Goal: Book appointment/travel/reservation

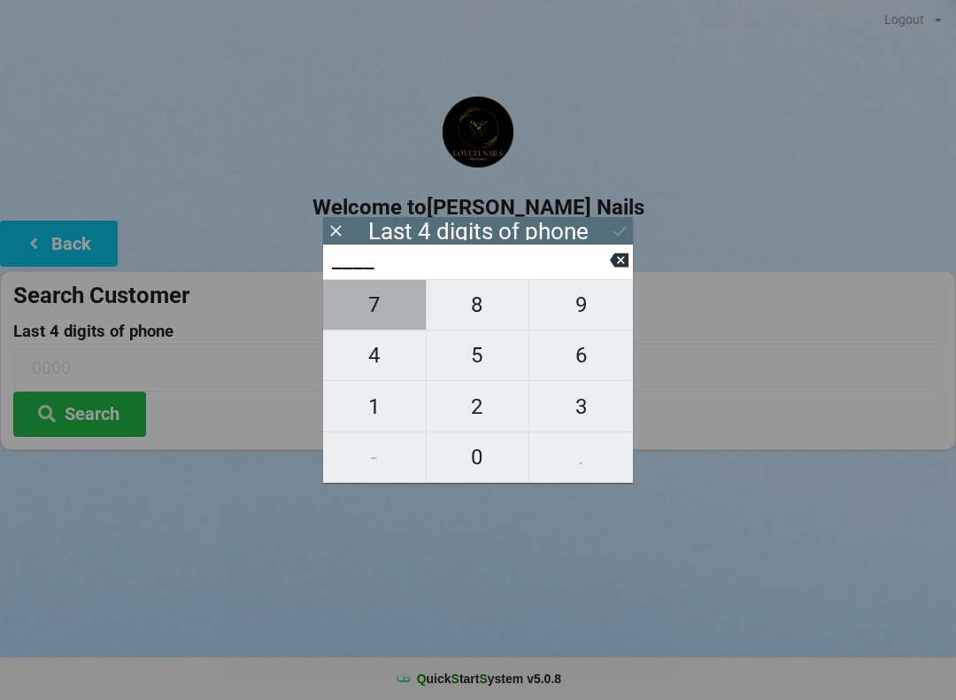
click at [379, 318] on span "7" at bounding box center [374, 304] width 103 height 37
type input "7___"
click at [382, 367] on span "4" at bounding box center [374, 355] width 103 height 37
type input "74__"
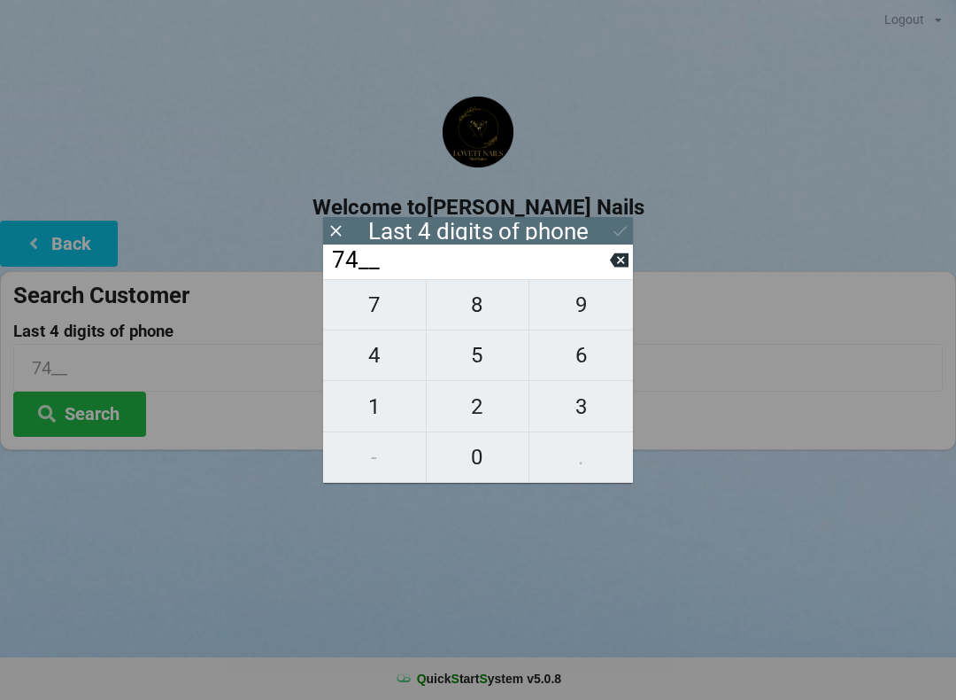
click at [612, 262] on icon at bounding box center [619, 260] width 19 height 19
type input "7___"
click at [371, 409] on span "1" at bounding box center [374, 406] width 103 height 37
type input "71__"
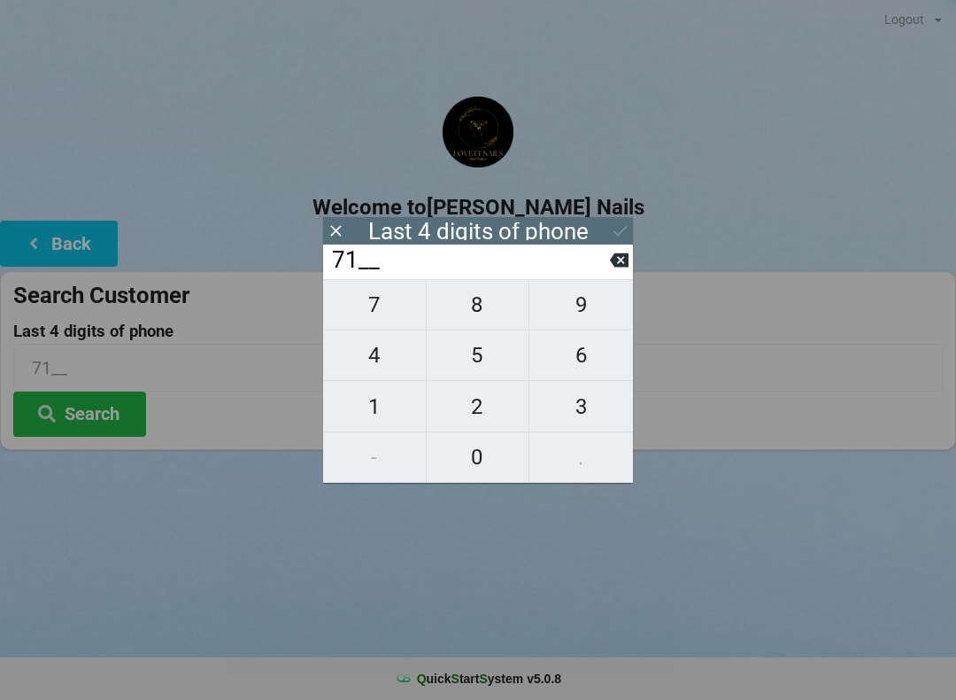
click at [583, 413] on span "3" at bounding box center [582, 406] width 104 height 37
type input "713_"
click at [573, 408] on span "3" at bounding box center [582, 406] width 104 height 37
type input "7133"
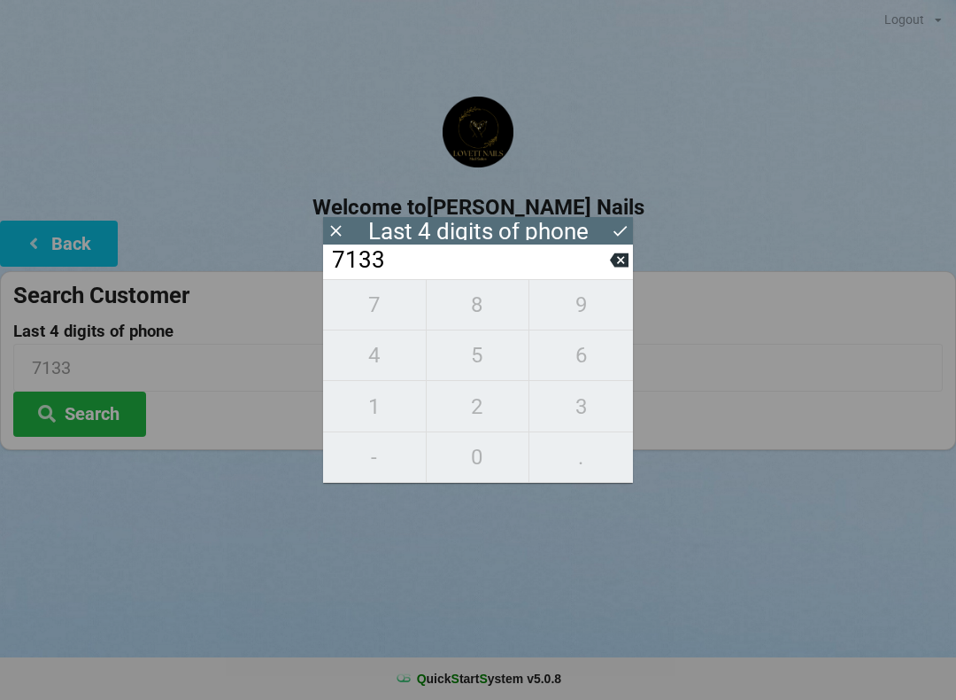
click at [476, 301] on div "7 8 9 4 5 6 1 2 3 - 0 ." at bounding box center [478, 381] width 310 height 204
click at [612, 267] on icon at bounding box center [619, 260] width 19 height 14
click at [616, 266] on icon at bounding box center [619, 260] width 19 height 14
type input "71__"
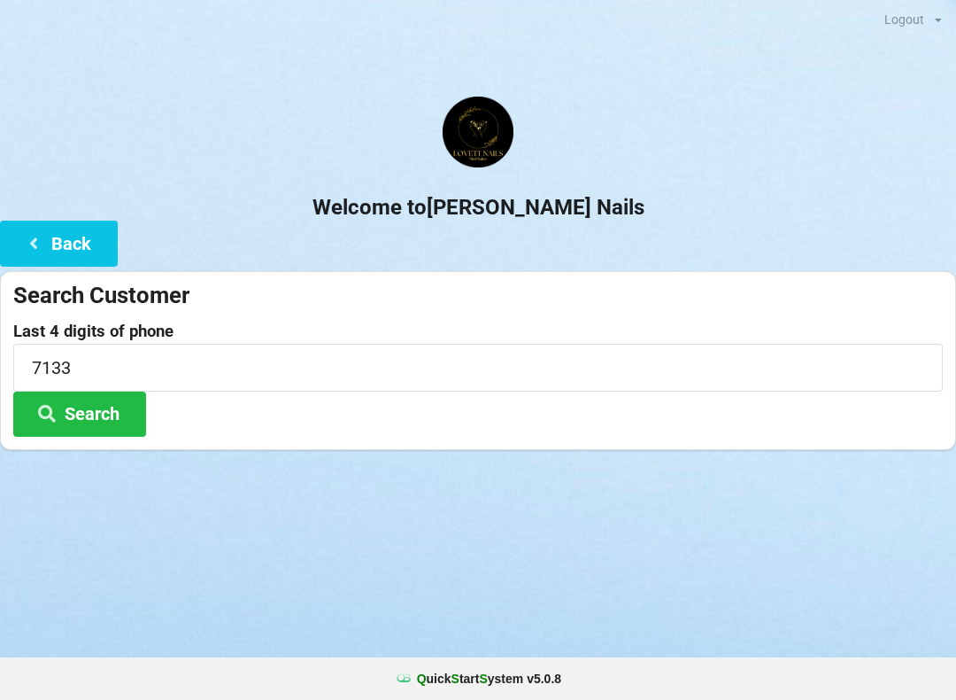
click at [702, 331] on label "Last 4 digits of phone" at bounding box center [478, 331] width 930 height 18
click at [125, 366] on input "7133" at bounding box center [478, 367] width 930 height 47
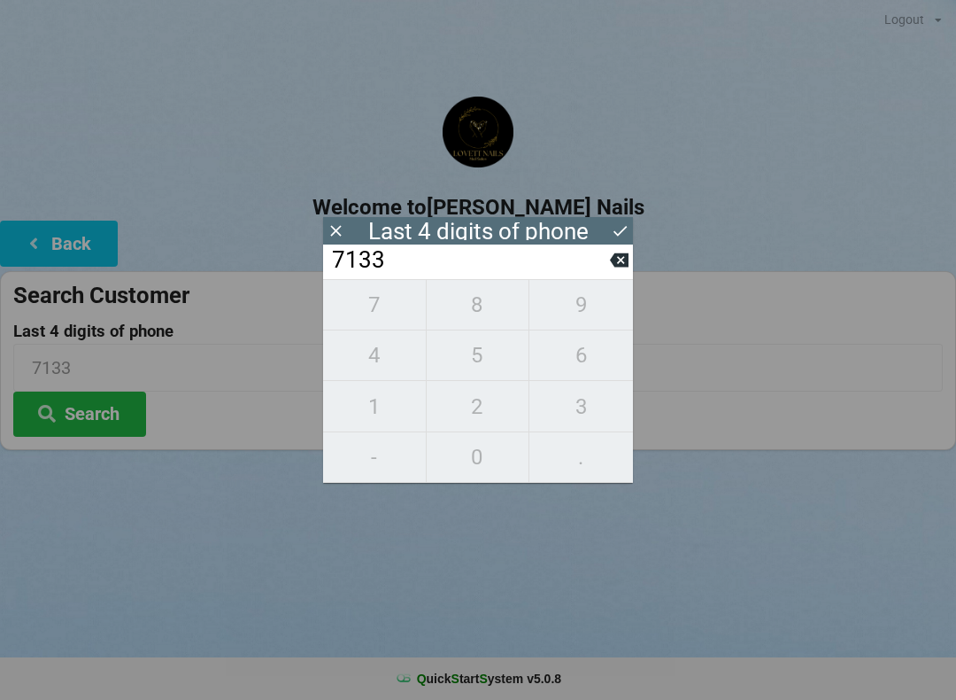
click at [628, 228] on icon at bounding box center [620, 230] width 19 height 19
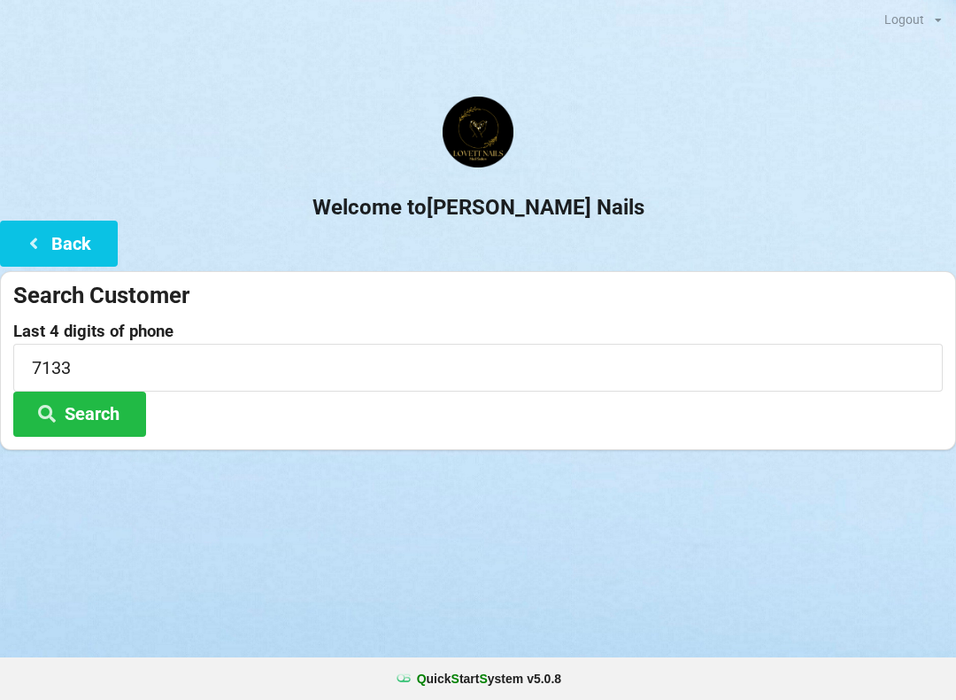
click at [88, 426] on button "Search" at bounding box center [79, 413] width 133 height 45
click at [77, 413] on button "Search" at bounding box center [79, 413] width 133 height 45
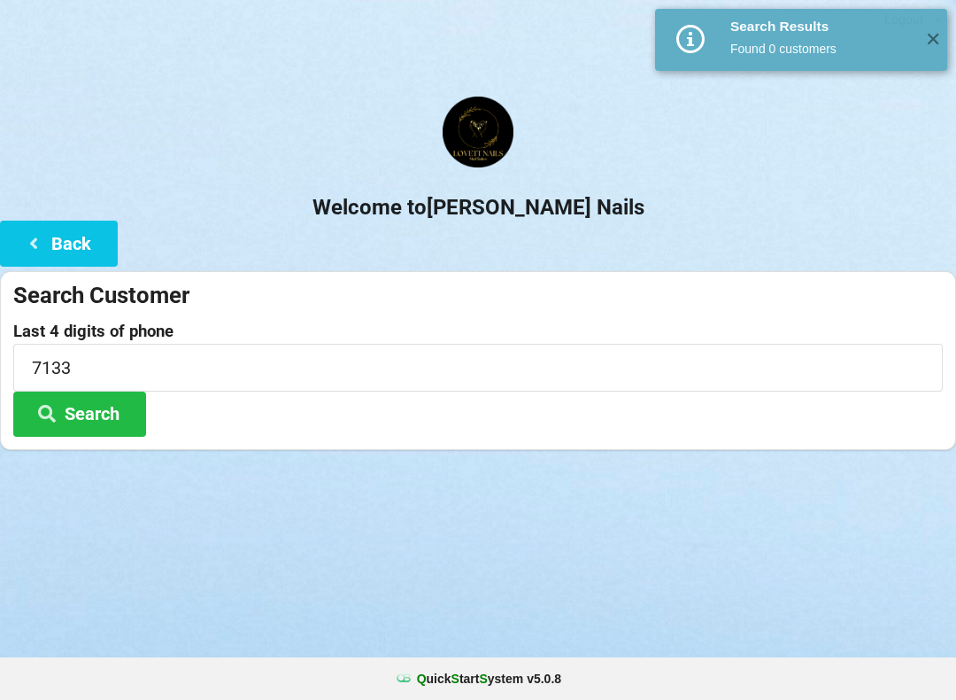
click at [924, 36] on span "✕" at bounding box center [932, 40] width 29 height 18
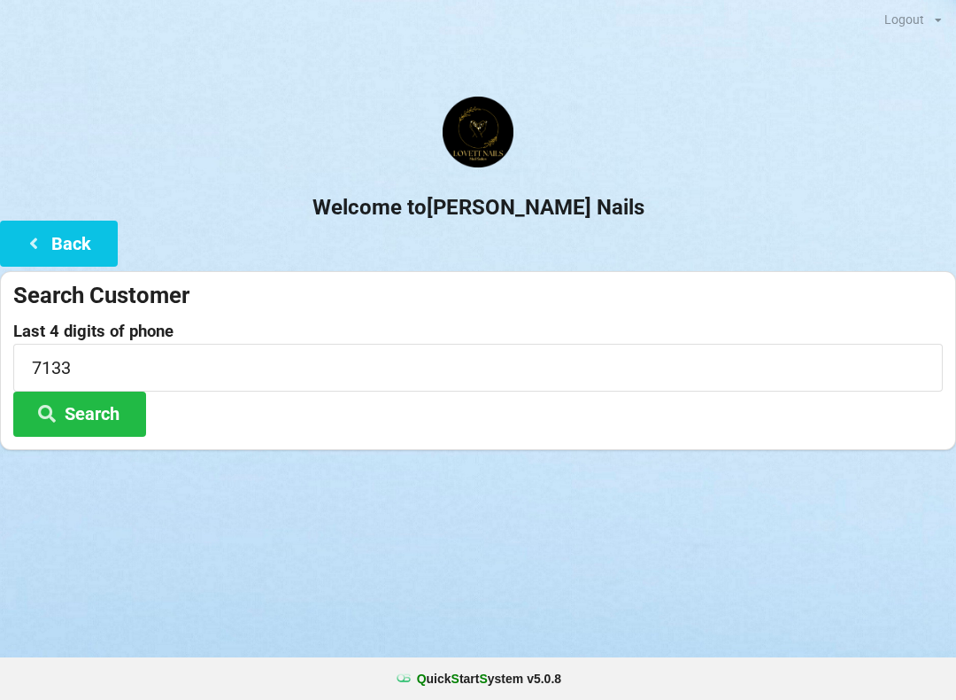
click at [112, 415] on button "Search" at bounding box center [79, 413] width 133 height 45
click at [55, 234] on button "Back" at bounding box center [59, 243] width 118 height 45
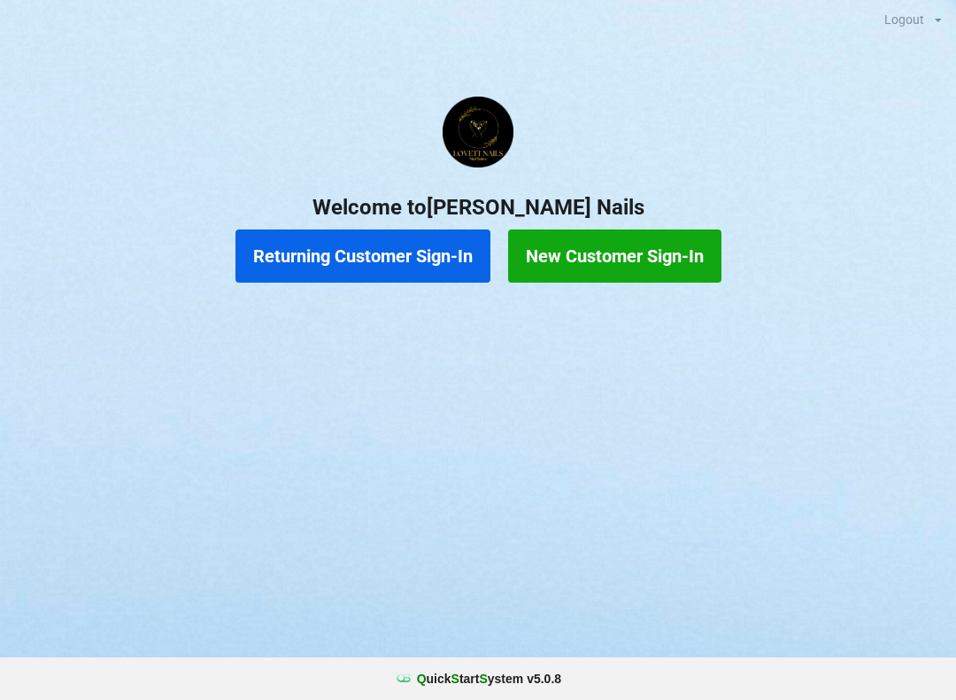
click at [676, 255] on button "New Customer Sign-In" at bounding box center [614, 255] width 213 height 53
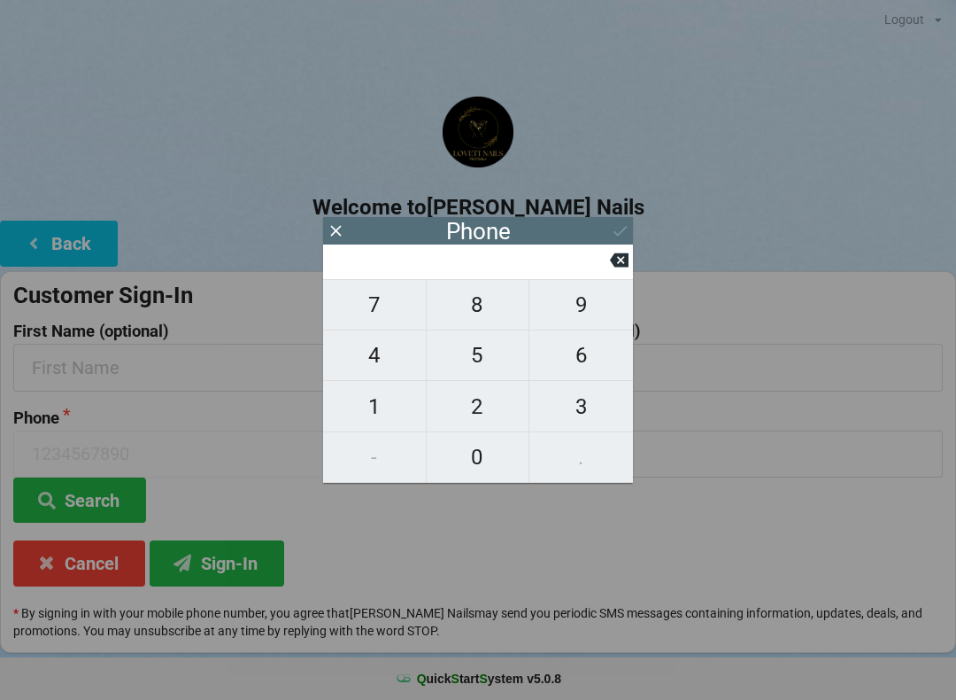
click at [582, 357] on span "6" at bounding box center [582, 355] width 104 height 37
type input "6"
click at [473, 301] on span "8" at bounding box center [478, 304] width 103 height 37
type input "68"
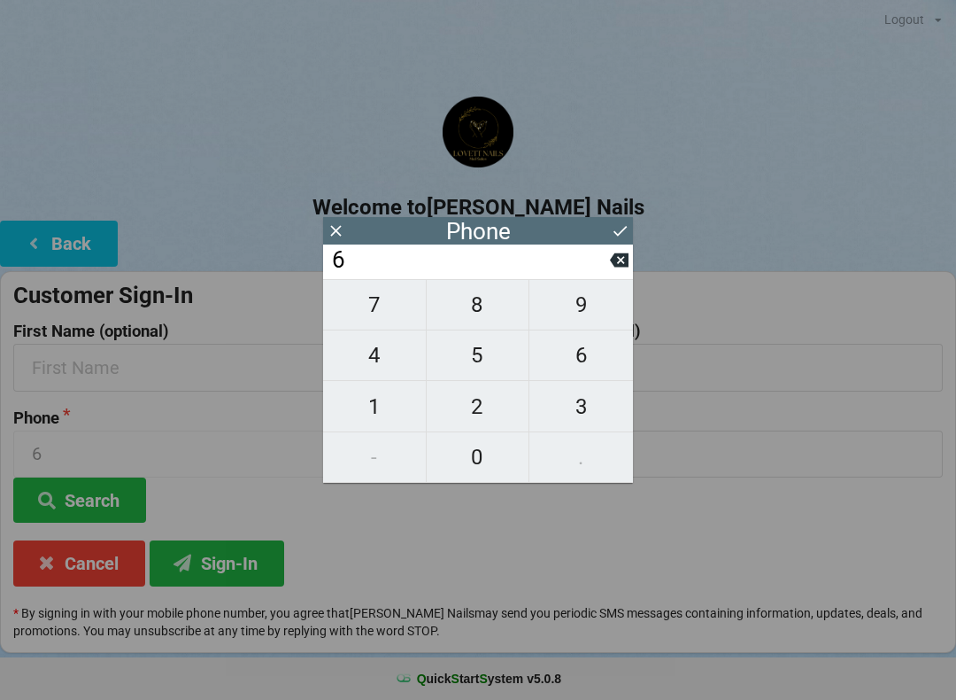
type input "68"
click at [580, 360] on span "6" at bounding box center [582, 355] width 104 height 37
type input "686"
click at [476, 467] on span "0" at bounding box center [478, 456] width 103 height 37
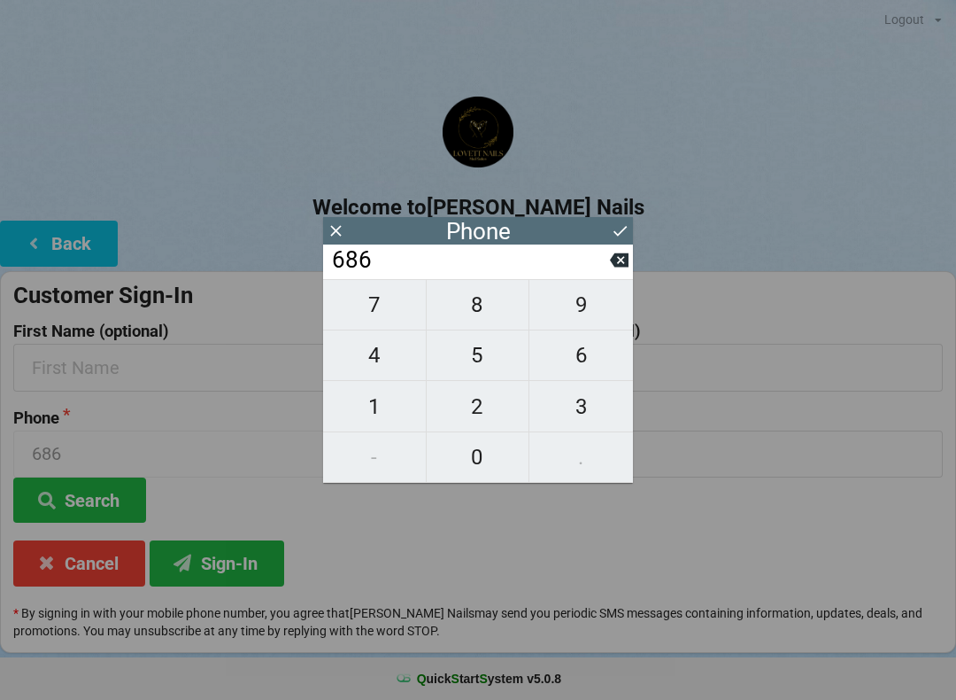
type input "6860"
click at [618, 264] on icon at bounding box center [619, 260] width 19 height 19
click at [621, 267] on icon at bounding box center [619, 260] width 19 height 14
click at [623, 267] on icon at bounding box center [619, 260] width 19 height 19
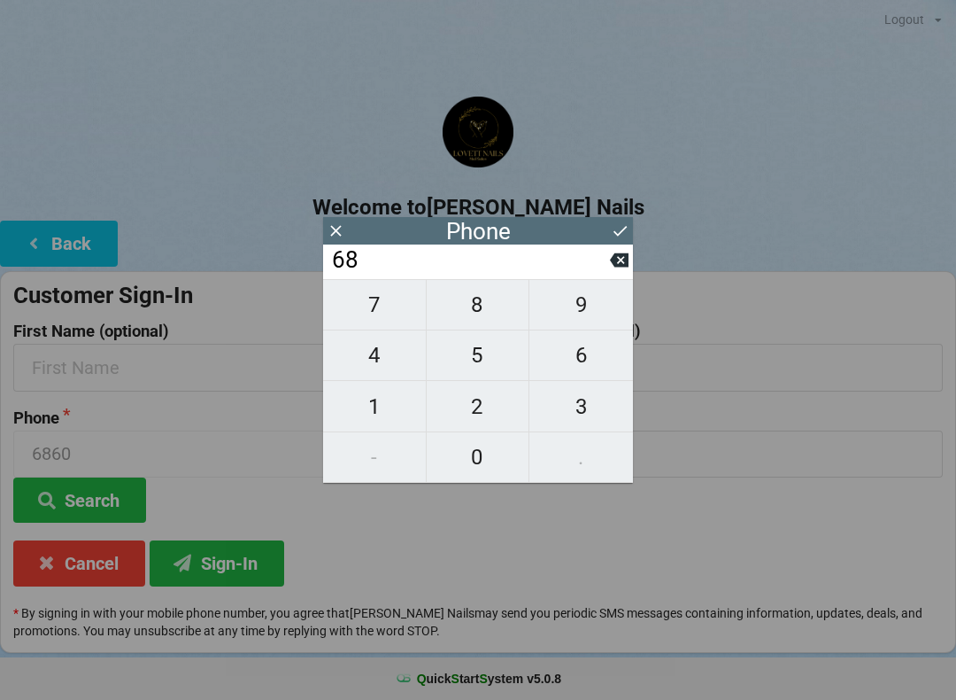
type input "6"
click at [625, 267] on icon at bounding box center [619, 260] width 19 height 14
click at [627, 267] on icon at bounding box center [619, 260] width 19 height 14
click at [625, 265] on icon at bounding box center [619, 260] width 19 height 14
click at [614, 234] on div "Phone" at bounding box center [478, 230] width 310 height 27
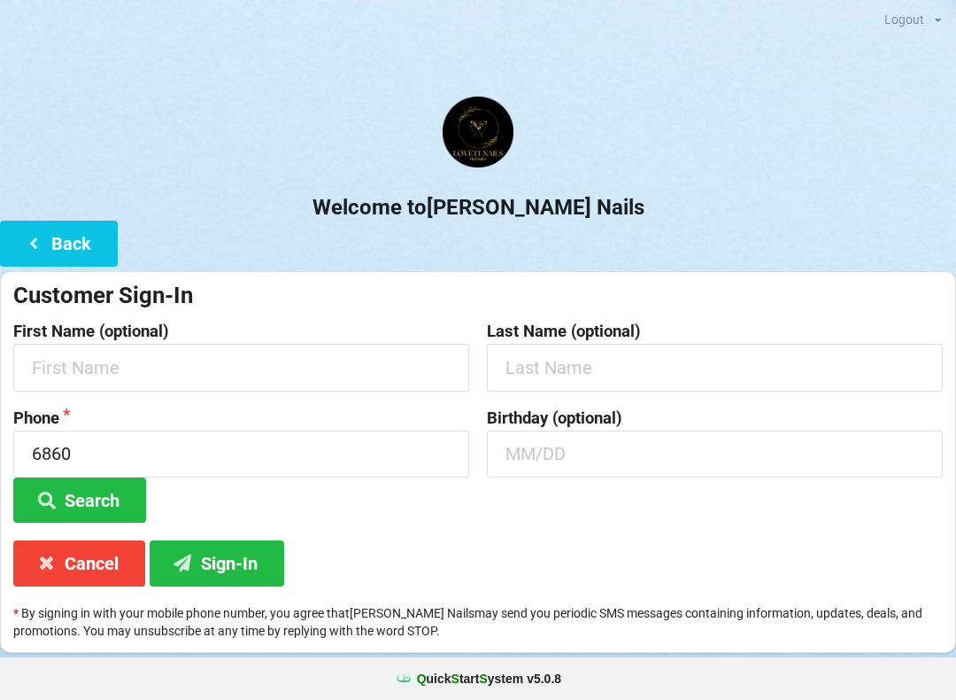
click at [638, 243] on div "Welcome to [PERSON_NAME] Nails Back Customer Sign-In First Name (optional) Last…" at bounding box center [478, 375] width 956 height 556
click at [35, 235] on icon at bounding box center [33, 242] width 21 height 15
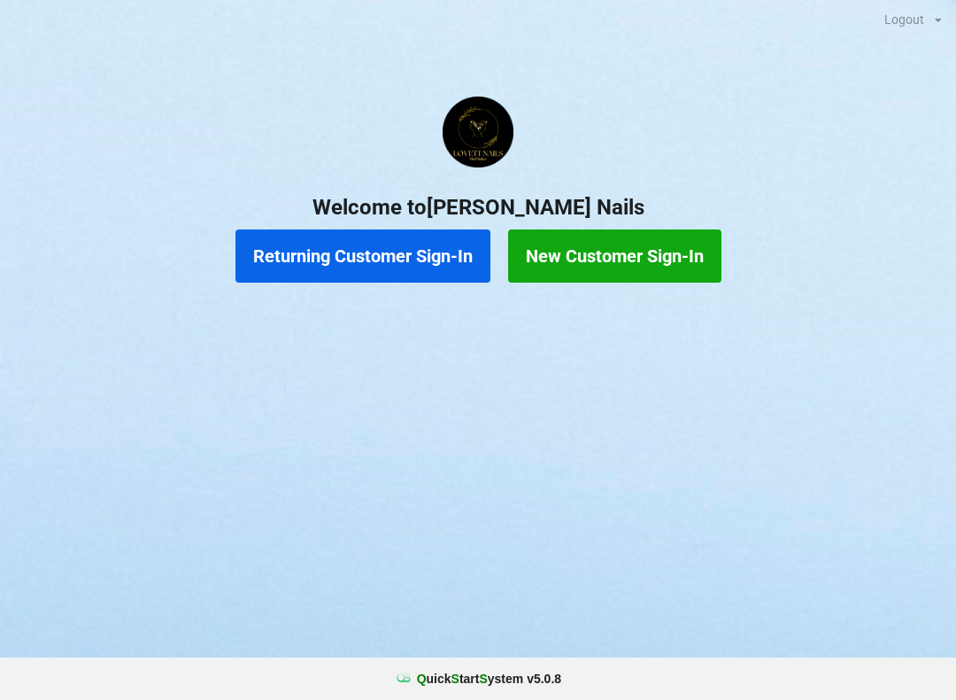
click at [341, 262] on button "Returning Customer Sign-In" at bounding box center [363, 255] width 255 height 53
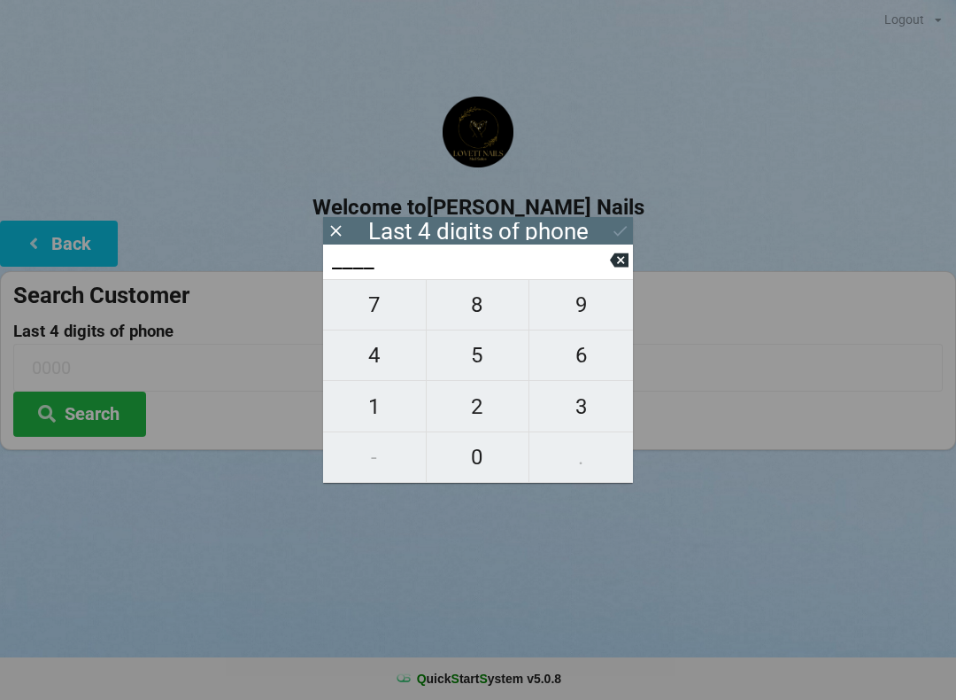
click at [600, 374] on span "6" at bounding box center [582, 355] width 104 height 37
type input "6___"
click at [485, 323] on span "8" at bounding box center [478, 304] width 103 height 37
type input "68__"
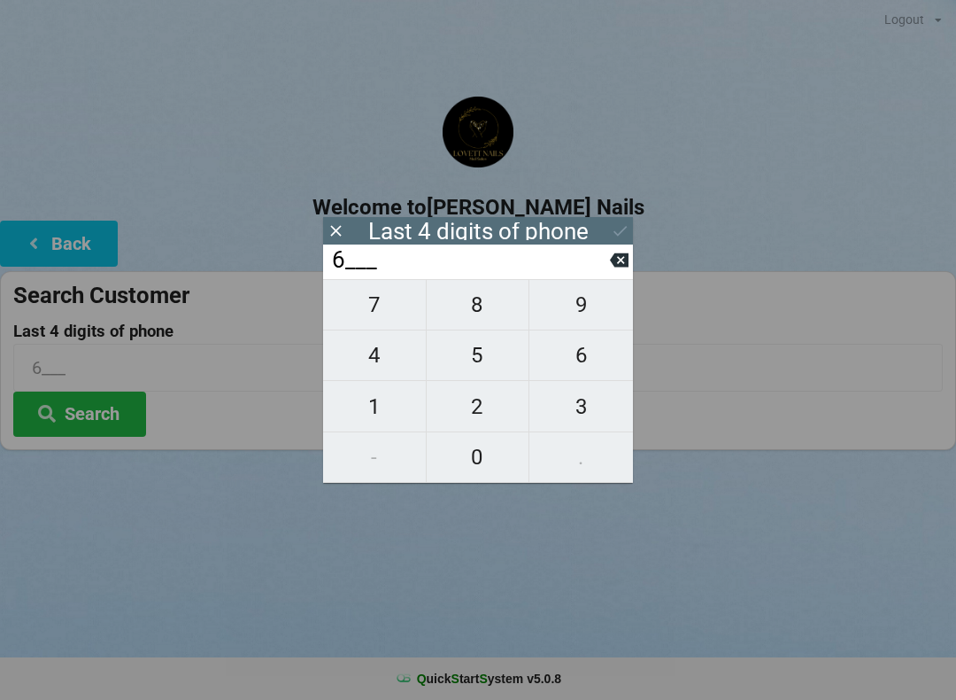
type input "68__"
click at [608, 366] on span "6" at bounding box center [582, 355] width 104 height 37
type input "686_"
click at [499, 461] on span "0" at bounding box center [478, 456] width 103 height 37
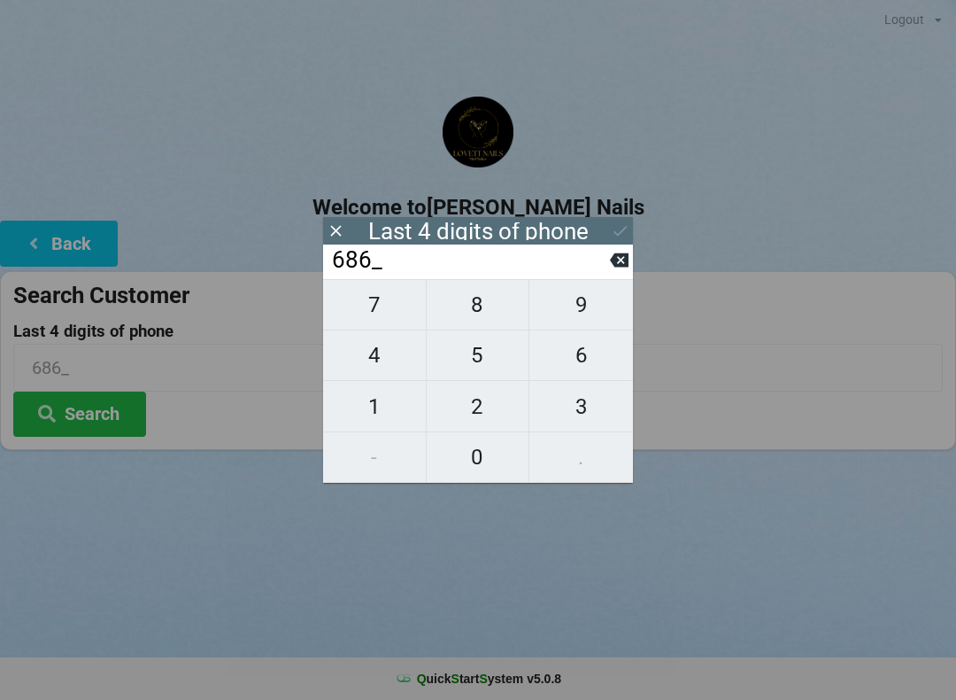
type input "6860"
click at [622, 224] on icon at bounding box center [620, 230] width 19 height 19
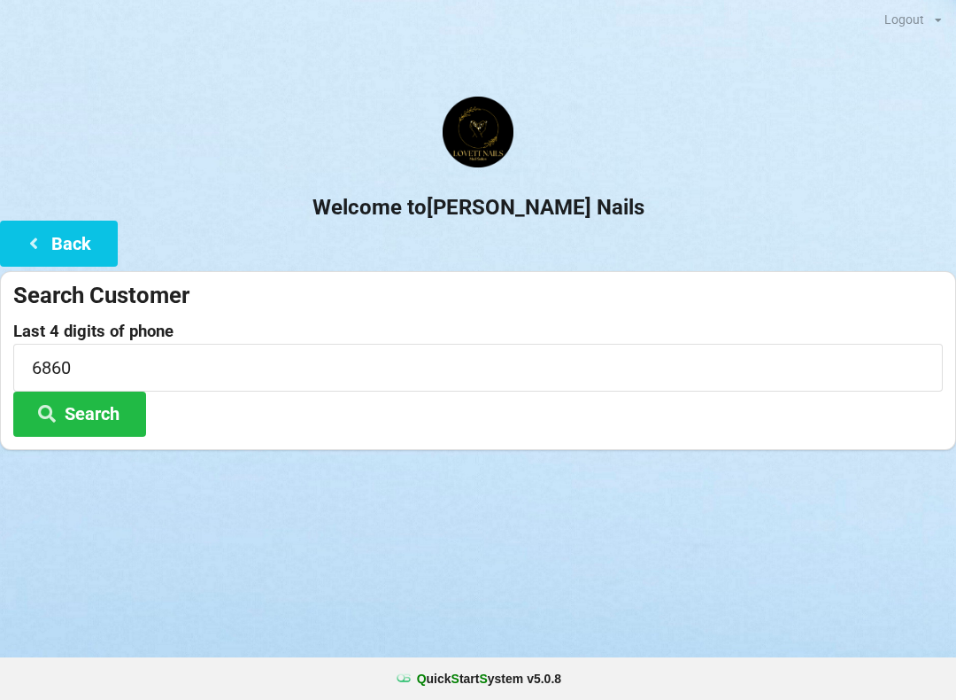
click at [70, 409] on button "Search" at bounding box center [79, 413] width 133 height 45
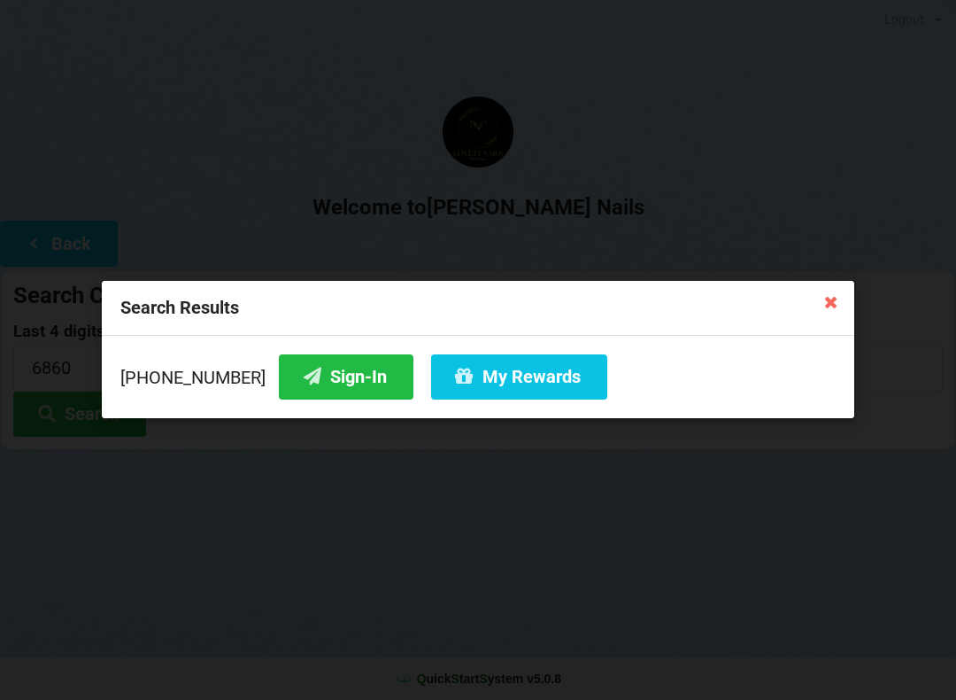
click at [315, 381] on button "Sign-In" at bounding box center [346, 376] width 135 height 45
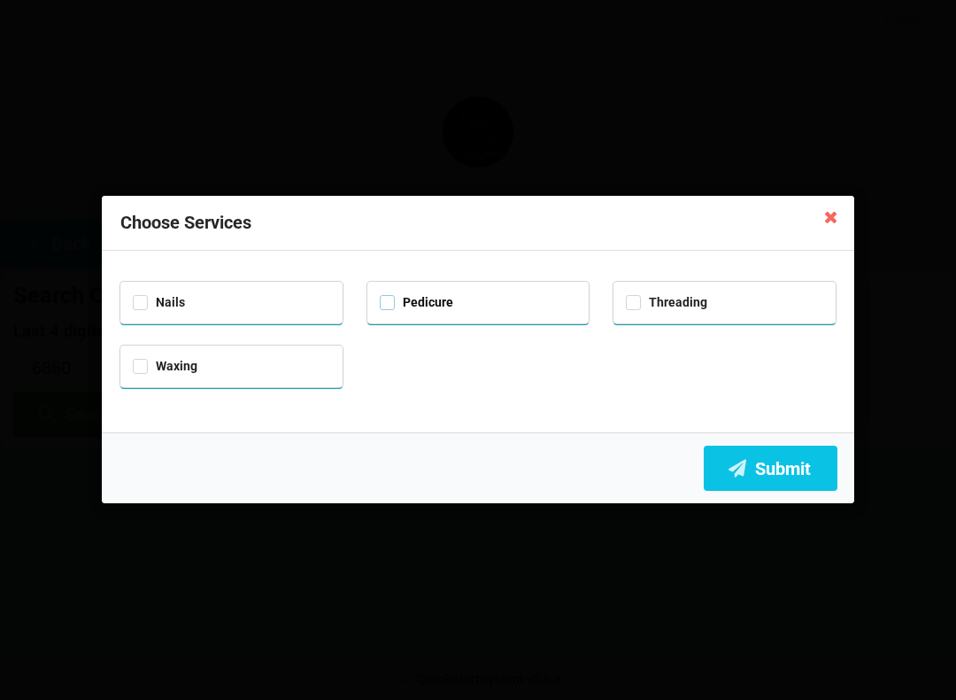
click at [437, 298] on label "Pedicure" at bounding box center [417, 302] width 74 height 15
checkbox input "true"
click at [770, 480] on button "Submit" at bounding box center [771, 467] width 134 height 45
